Goal: Check status: Check status

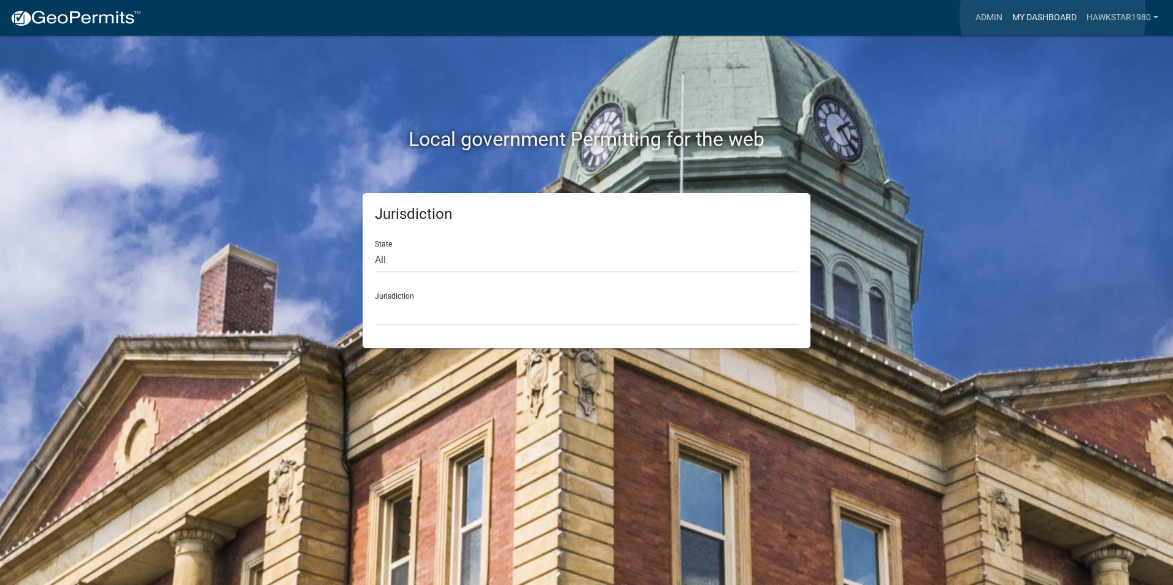
click at [1052, 15] on link "My Dashboard" at bounding box center [1044, 17] width 74 height 23
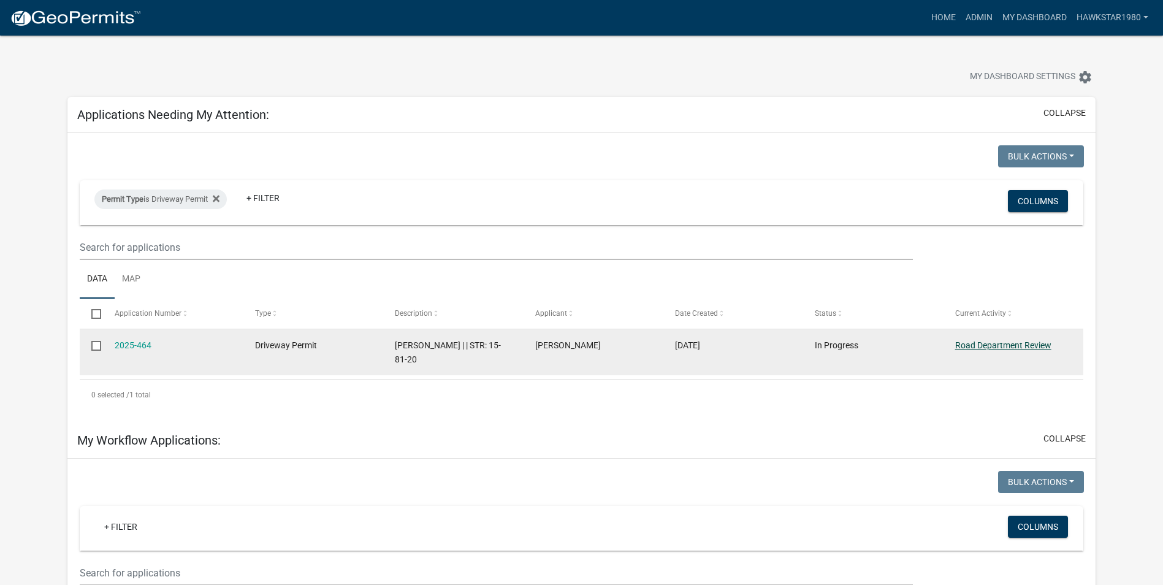
click at [1017, 340] on link "Road Department Review" at bounding box center [1004, 345] width 96 height 10
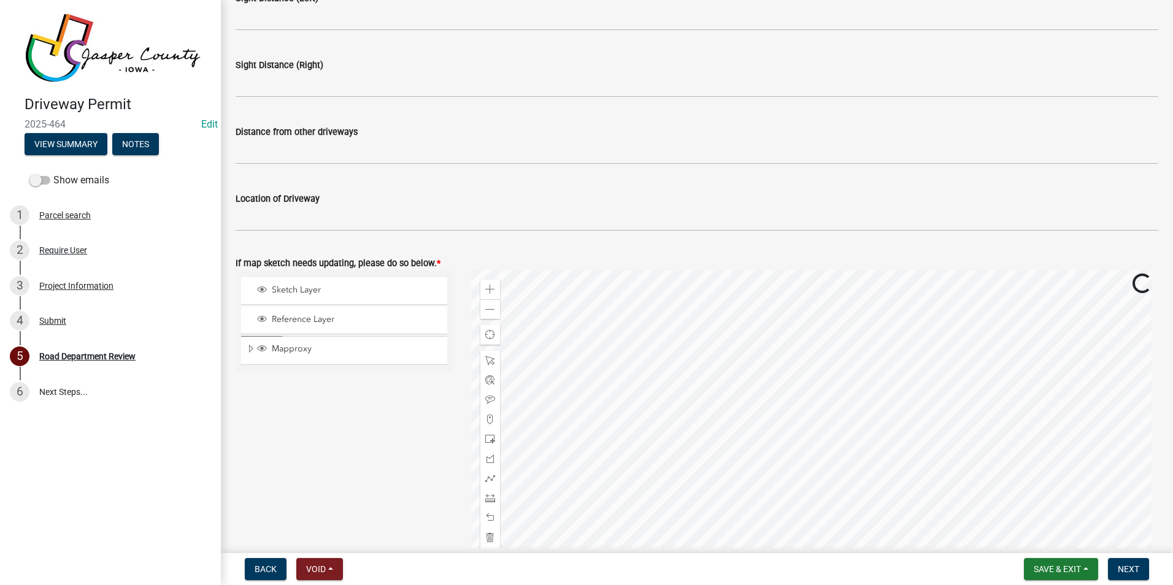
scroll to position [613, 0]
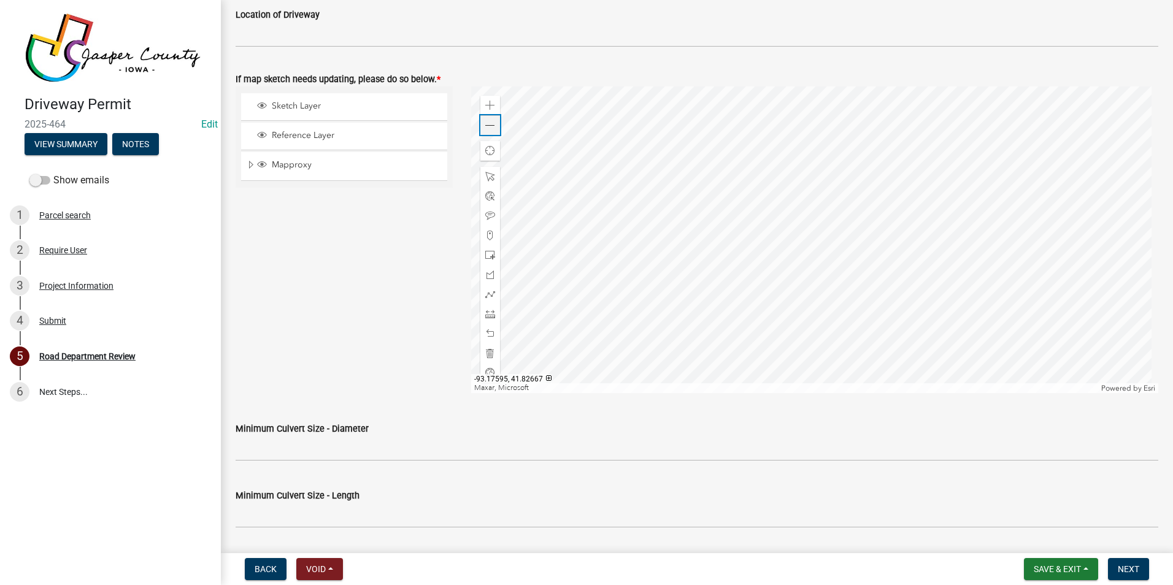
click at [485, 126] on span at bounding box center [490, 126] width 10 height 10
